Goal: Task Accomplishment & Management: Manage account settings

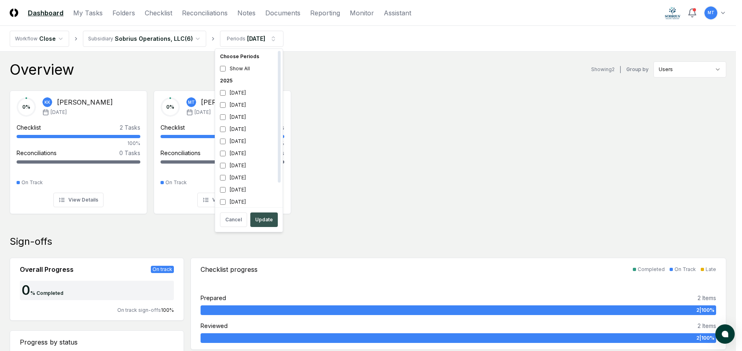
click at [270, 221] on button "Update" at bounding box center [263, 220] width 27 height 15
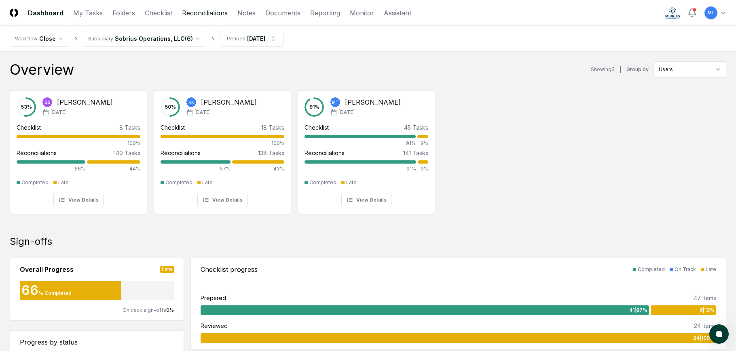
click at [216, 10] on link "Reconciliations" at bounding box center [205, 13] width 46 height 10
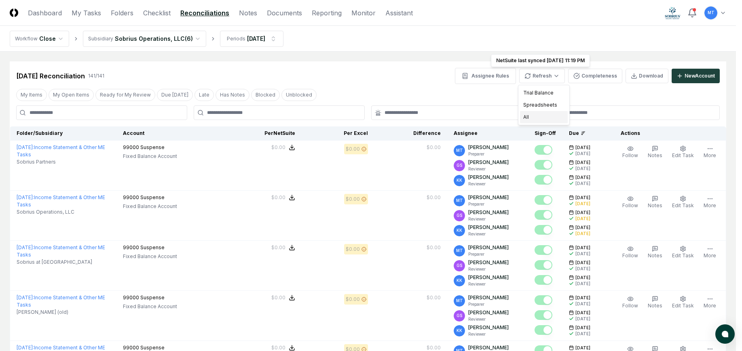
click at [545, 116] on div "All" at bounding box center [544, 117] width 48 height 12
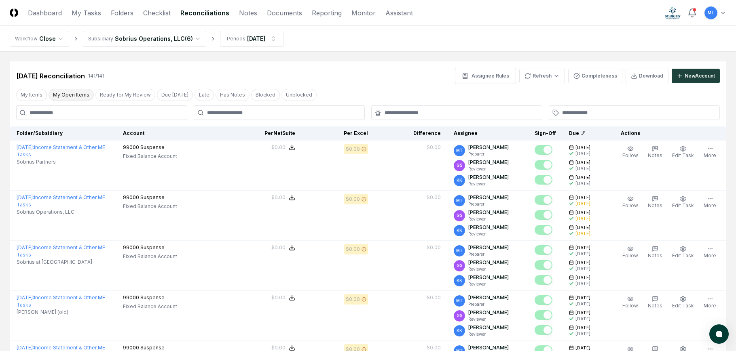
click at [60, 94] on button "My Open Items" at bounding box center [71, 95] width 45 height 12
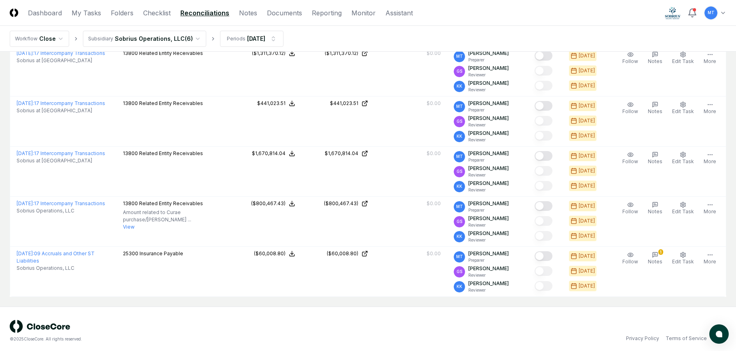
scroll to position [499, 0]
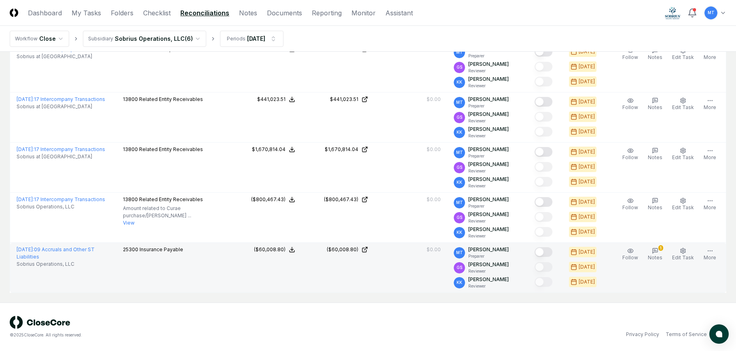
click at [552, 251] on button "Mark complete" at bounding box center [544, 252] width 18 height 10
click at [653, 258] on span "Notes" at bounding box center [655, 258] width 15 height 6
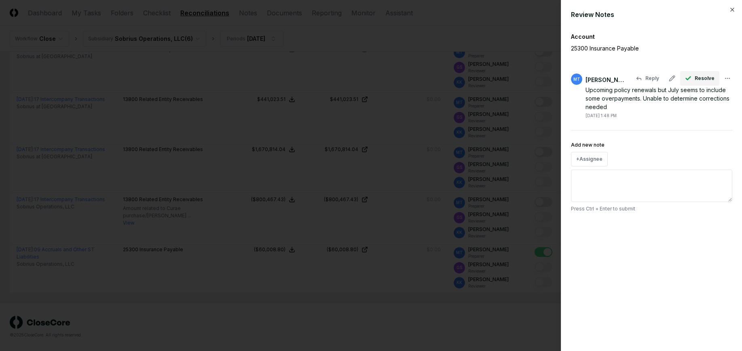
click at [704, 79] on span "Resolve" at bounding box center [705, 78] width 20 height 7
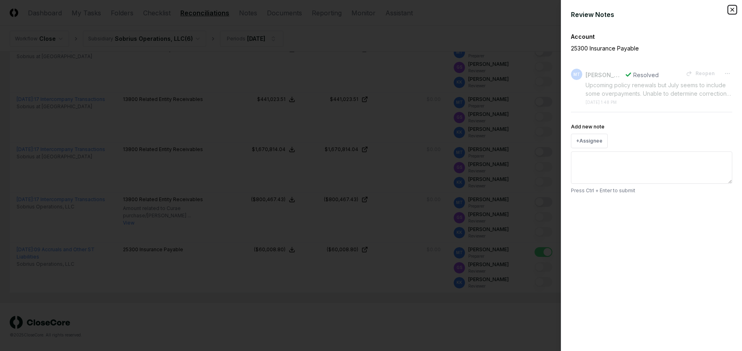
click at [733, 10] on icon "button" at bounding box center [732, 9] width 6 height 6
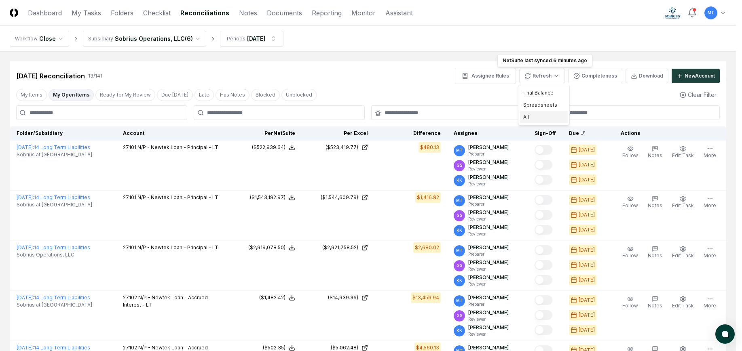
click at [535, 117] on div "All" at bounding box center [544, 117] width 48 height 12
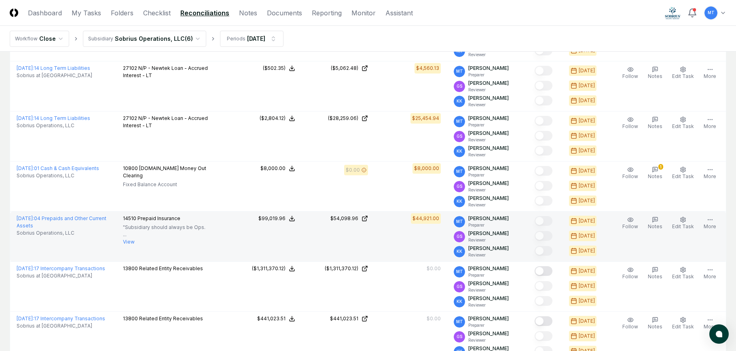
scroll to position [283, 0]
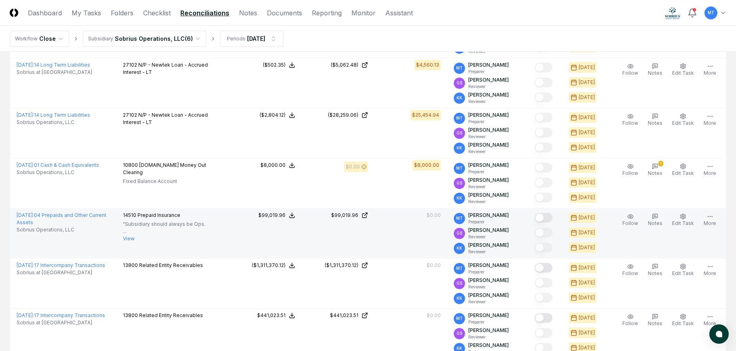
click at [549, 218] on button "Mark complete" at bounding box center [544, 218] width 18 height 10
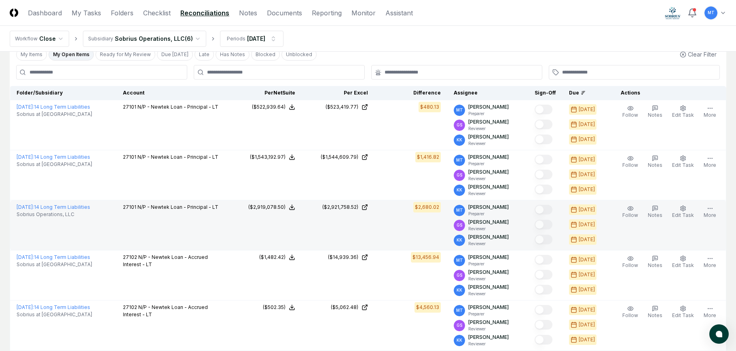
scroll to position [0, 0]
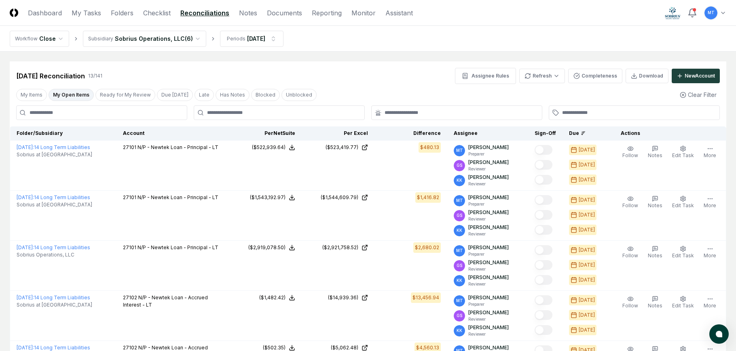
click at [66, 94] on button "My Open Items" at bounding box center [71, 95] width 45 height 12
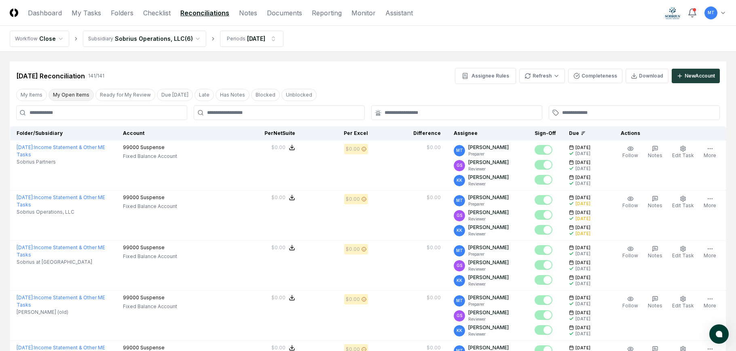
click at [63, 95] on button "My Open Items" at bounding box center [71, 95] width 45 height 12
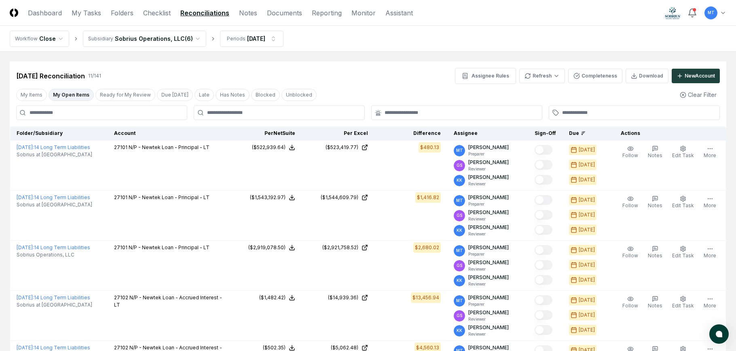
click at [76, 94] on button "My Open Items" at bounding box center [71, 95] width 45 height 12
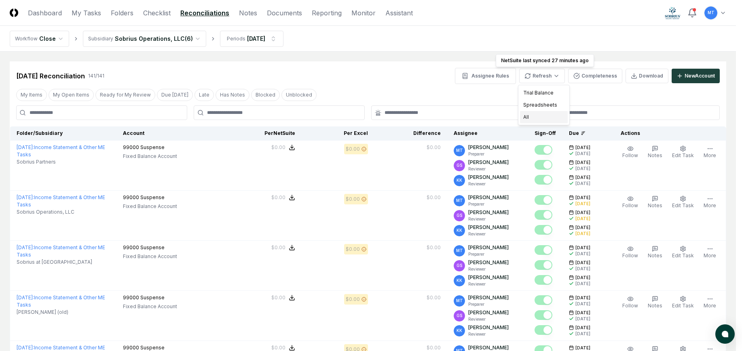
click at [545, 118] on div "All" at bounding box center [544, 117] width 48 height 12
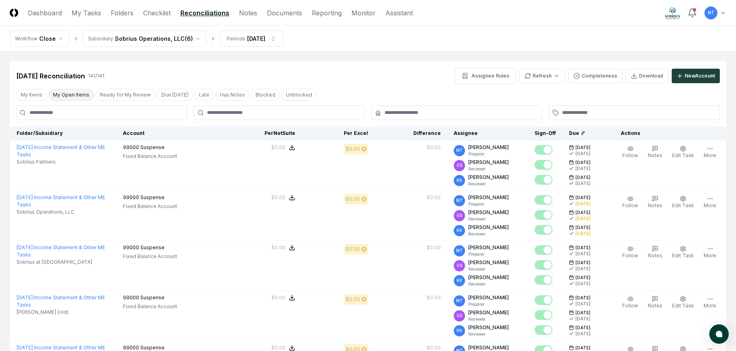
click at [78, 97] on button "My Open Items" at bounding box center [71, 95] width 45 height 12
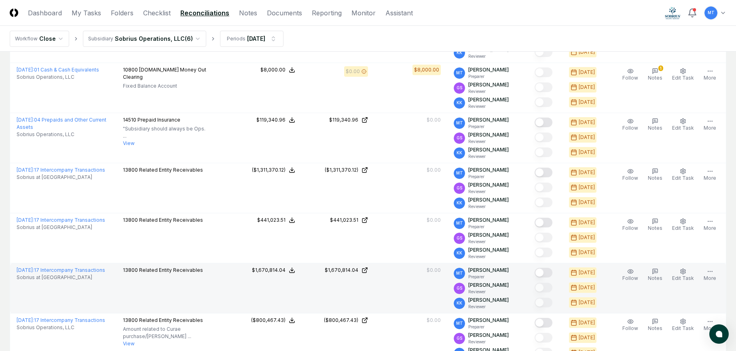
scroll to position [378, 0]
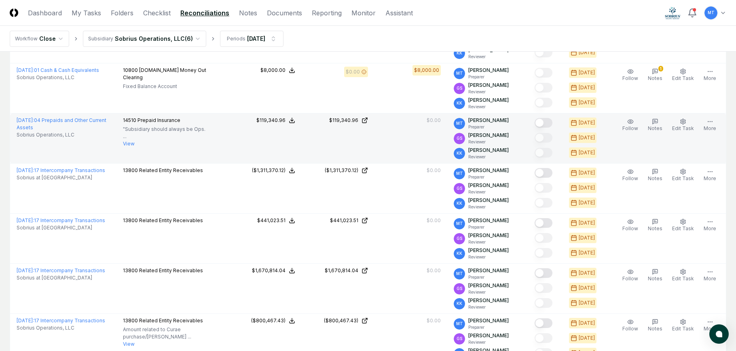
click at [549, 122] on button "Mark complete" at bounding box center [544, 123] width 18 height 10
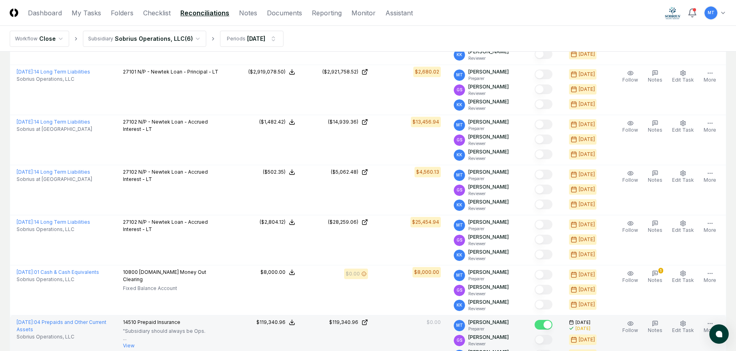
scroll to position [0, 0]
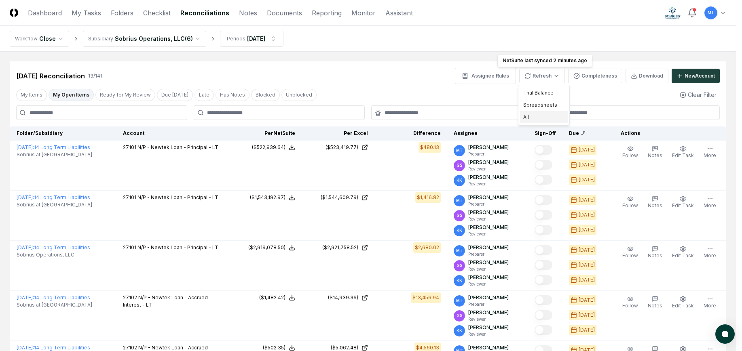
click at [542, 119] on div "All" at bounding box center [544, 117] width 48 height 12
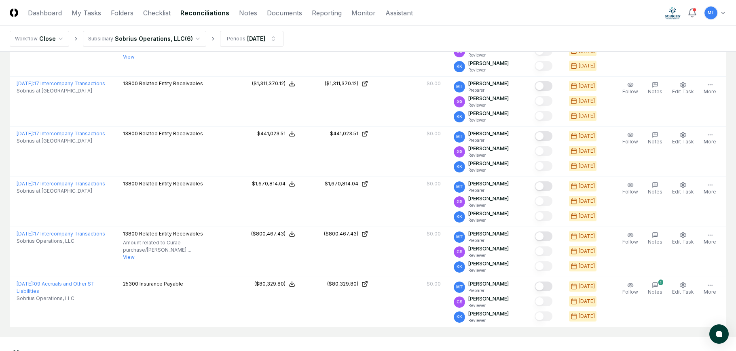
scroll to position [499, 0]
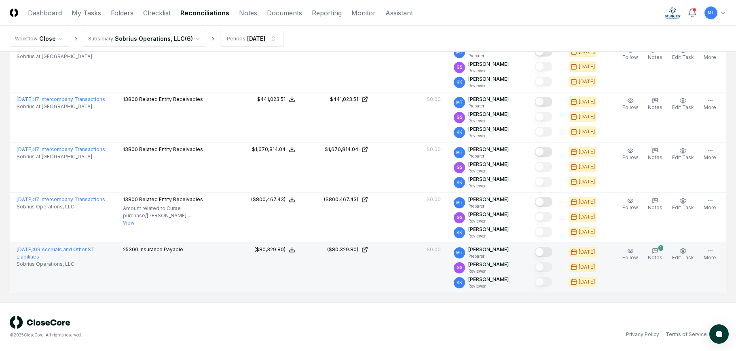
click at [551, 249] on button "Mark complete" at bounding box center [544, 252] width 18 height 10
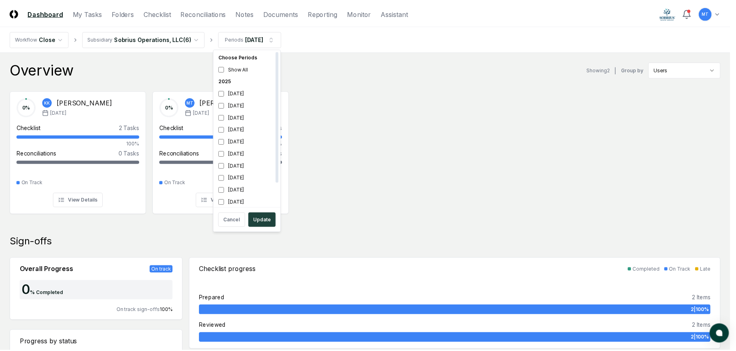
scroll to position [2, 0]
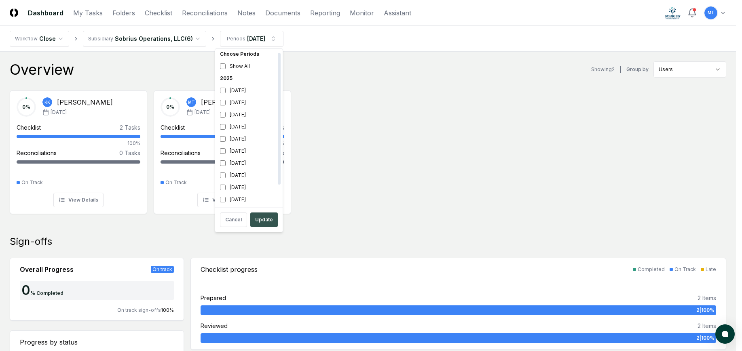
click at [267, 220] on button "Update" at bounding box center [263, 220] width 27 height 15
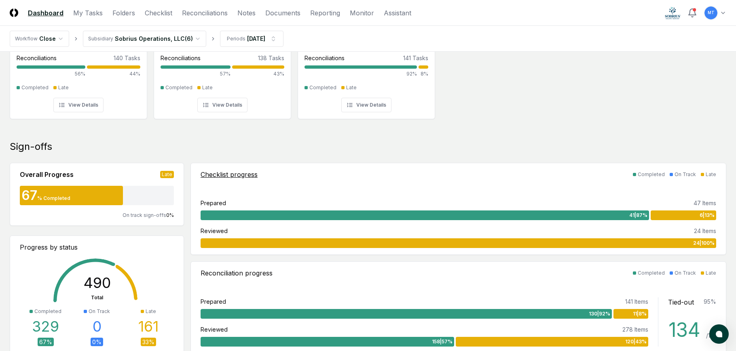
scroll to position [121, 0]
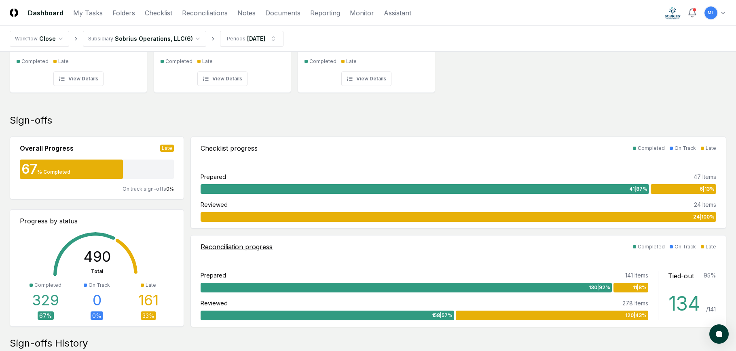
click at [623, 285] on div "11 | 8 %" at bounding box center [630, 288] width 35 height 10
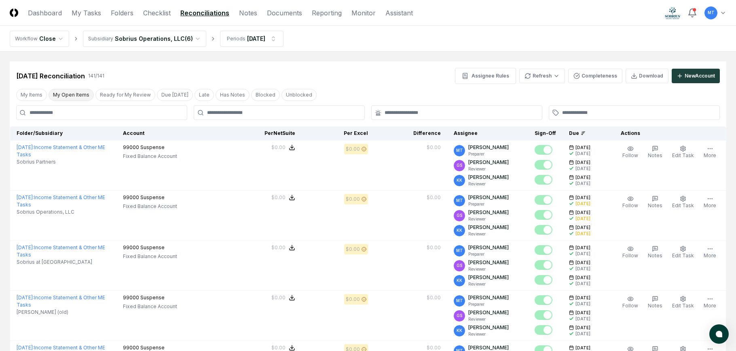
click at [72, 93] on button "My Open Items" at bounding box center [71, 95] width 45 height 12
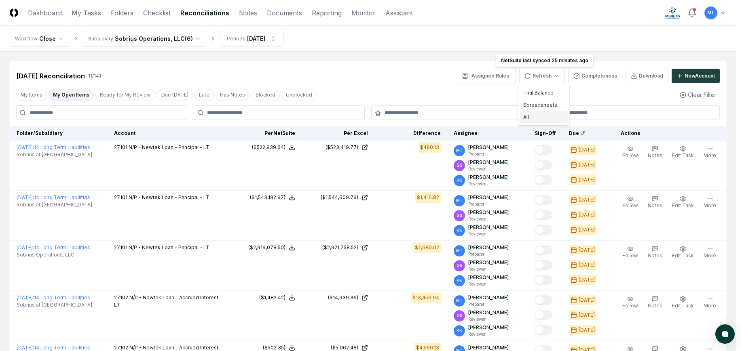
click at [549, 118] on div "All" at bounding box center [544, 117] width 48 height 12
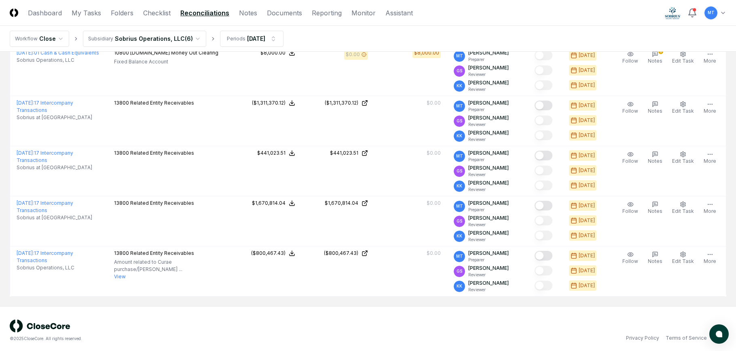
scroll to position [399, 0]
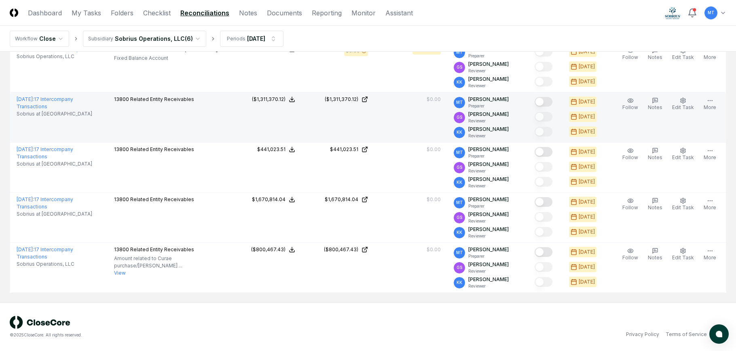
click at [552, 101] on button "Mark complete" at bounding box center [544, 102] width 18 height 10
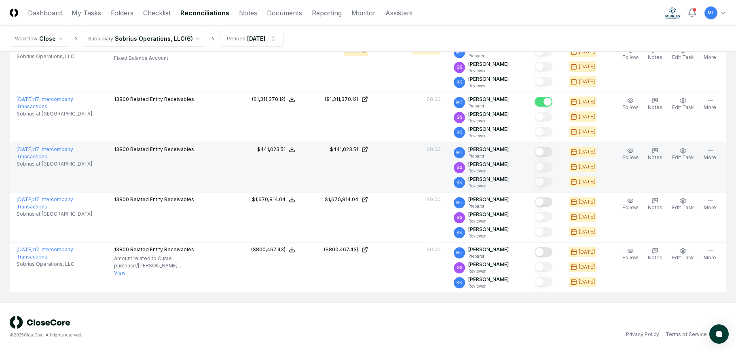
click at [551, 147] on button "Mark complete" at bounding box center [544, 152] width 18 height 10
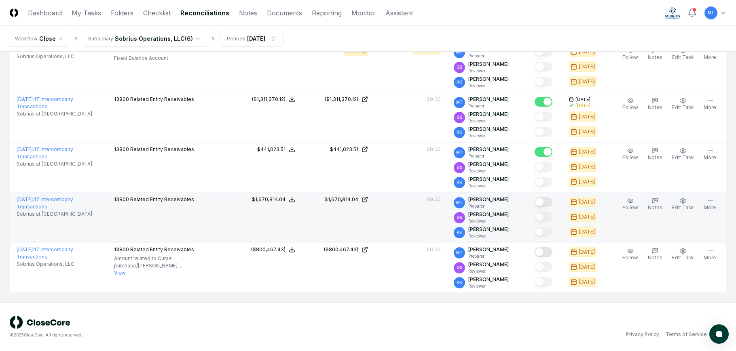
click at [552, 204] on button "Mark complete" at bounding box center [544, 202] width 18 height 10
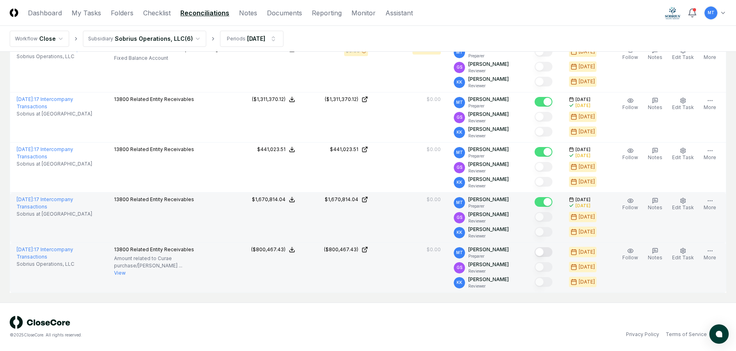
click at [552, 251] on button "Mark complete" at bounding box center [544, 252] width 18 height 10
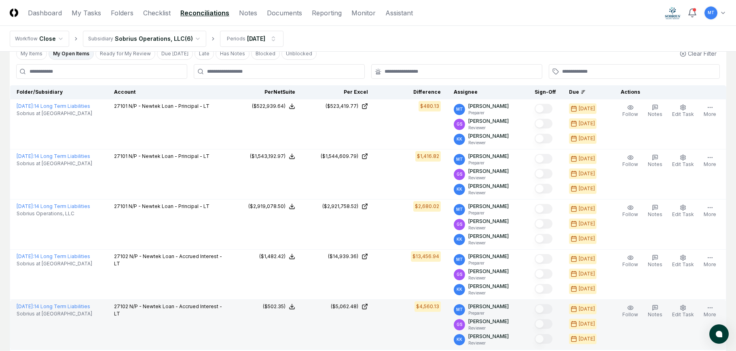
scroll to position [0, 0]
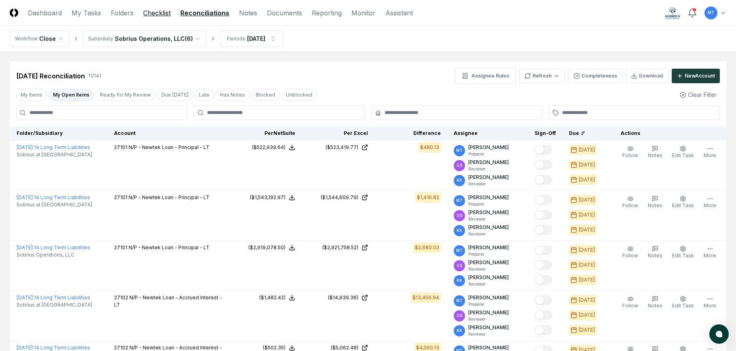
click at [160, 12] on link "Checklist" at bounding box center [156, 13] width 27 height 10
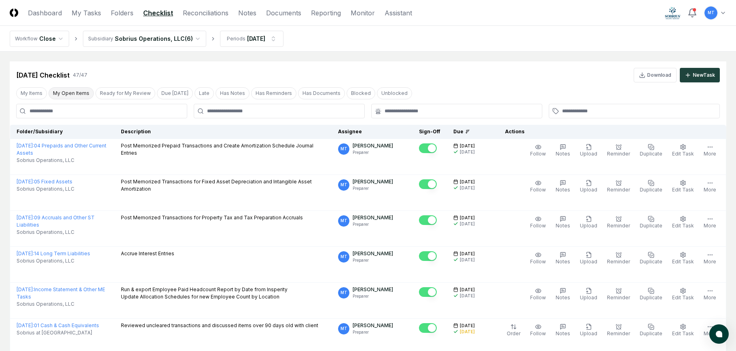
click at [74, 94] on button "My Open Items" at bounding box center [71, 93] width 45 height 12
